Goal: Register for event/course

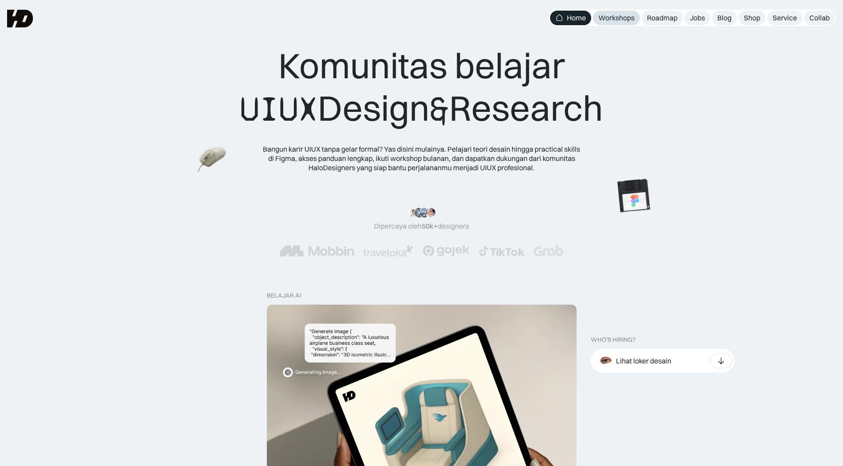
click at [623, 17] on div "Workshops" at bounding box center [616, 17] width 36 height 9
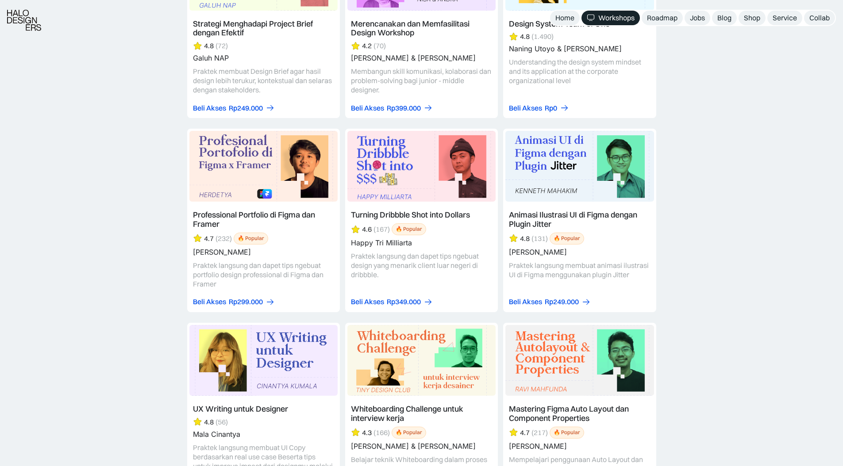
scroll to position [2911, 0]
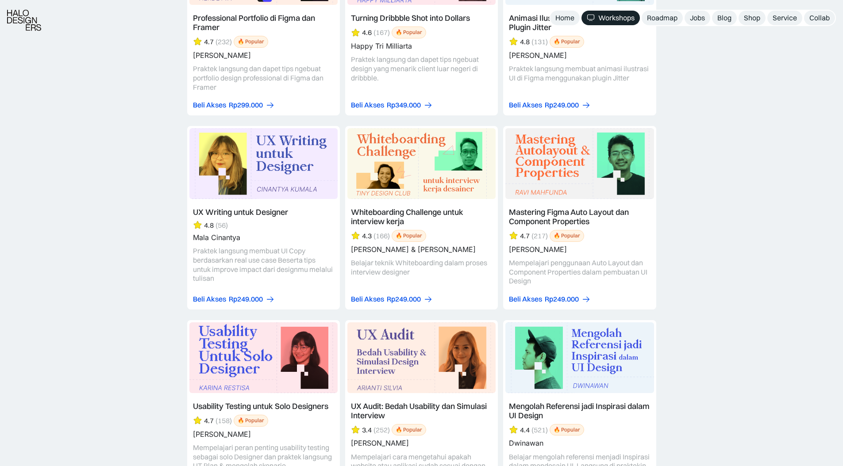
click at [613, 187] on link at bounding box center [579, 218] width 153 height 184
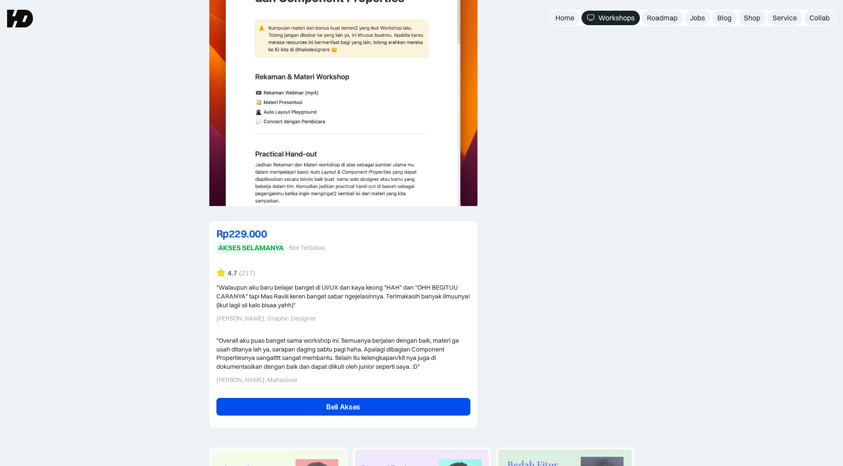
scroll to position [2027, 0]
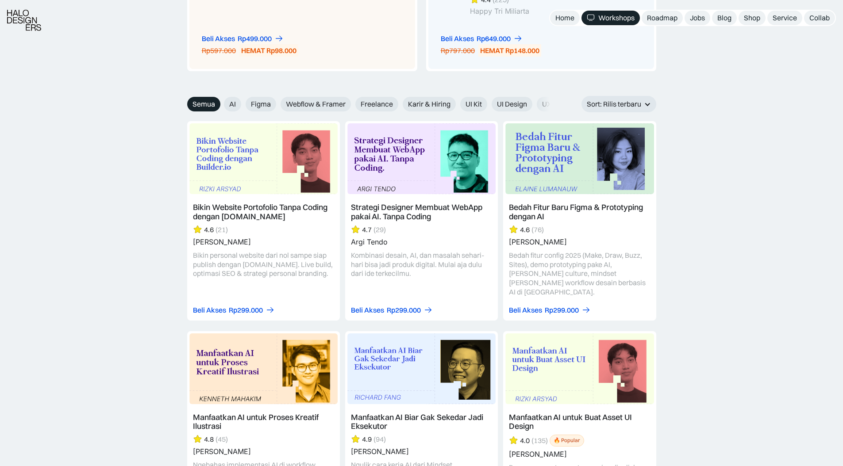
scroll to position [945, 0]
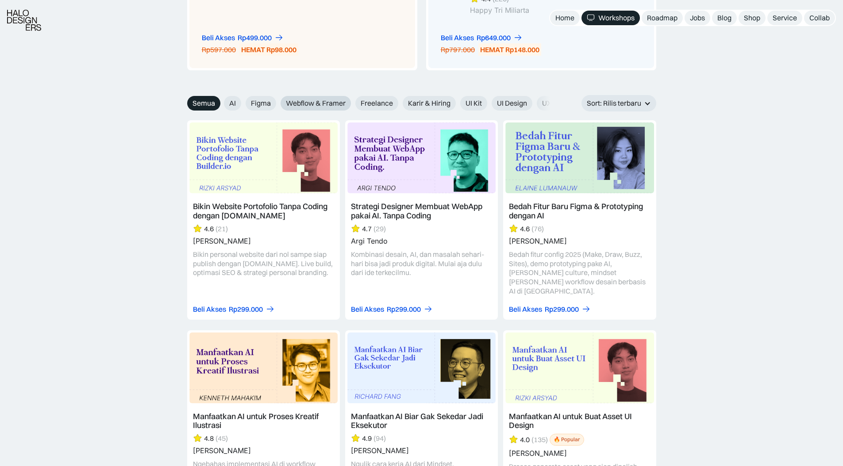
click at [323, 100] on span "Webflow & Framer" at bounding box center [316, 103] width 60 height 9
click at [277, 100] on input "Webflow & Framer" at bounding box center [275, 100] width 6 height 6
radio input "true"
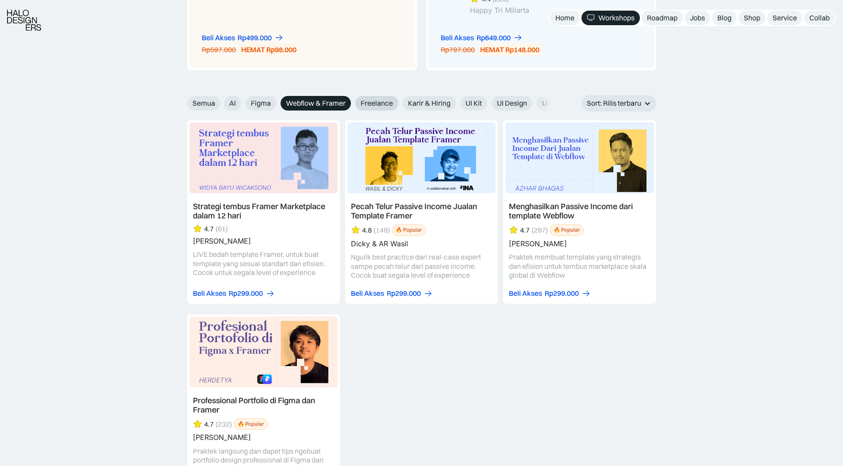
click at [365, 103] on span "Freelance" at bounding box center [376, 103] width 32 height 9
click at [352, 103] on input "Freelance" at bounding box center [349, 100] width 6 height 6
radio input "true"
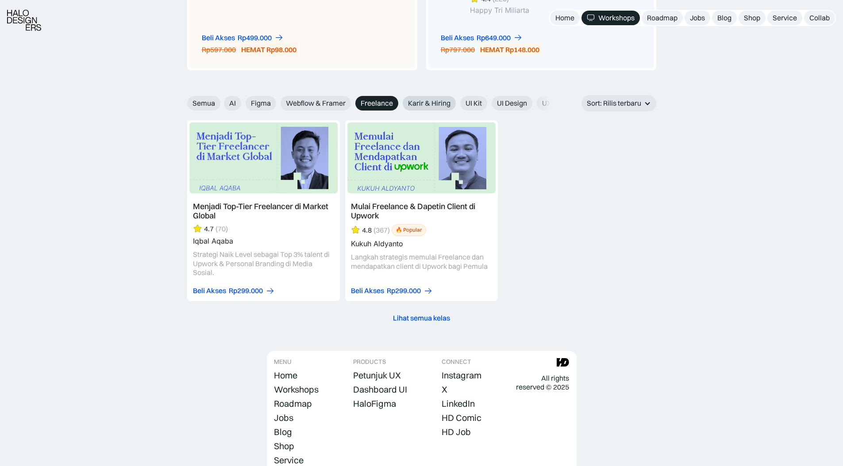
click at [409, 101] on span "Karir & Hiring" at bounding box center [429, 103] width 42 height 9
click at [399, 101] on input "Karir & Hiring" at bounding box center [397, 100] width 6 height 6
radio input "true"
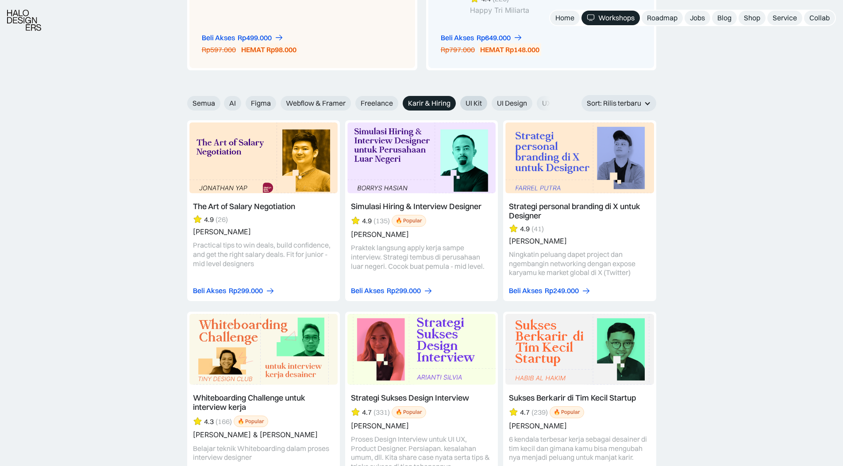
click at [469, 104] on span "UI Kit" at bounding box center [473, 103] width 16 height 9
click at [457, 103] on input "UI Kit" at bounding box center [454, 100] width 6 height 6
radio input "true"
